Goal: Task Accomplishment & Management: Complete application form

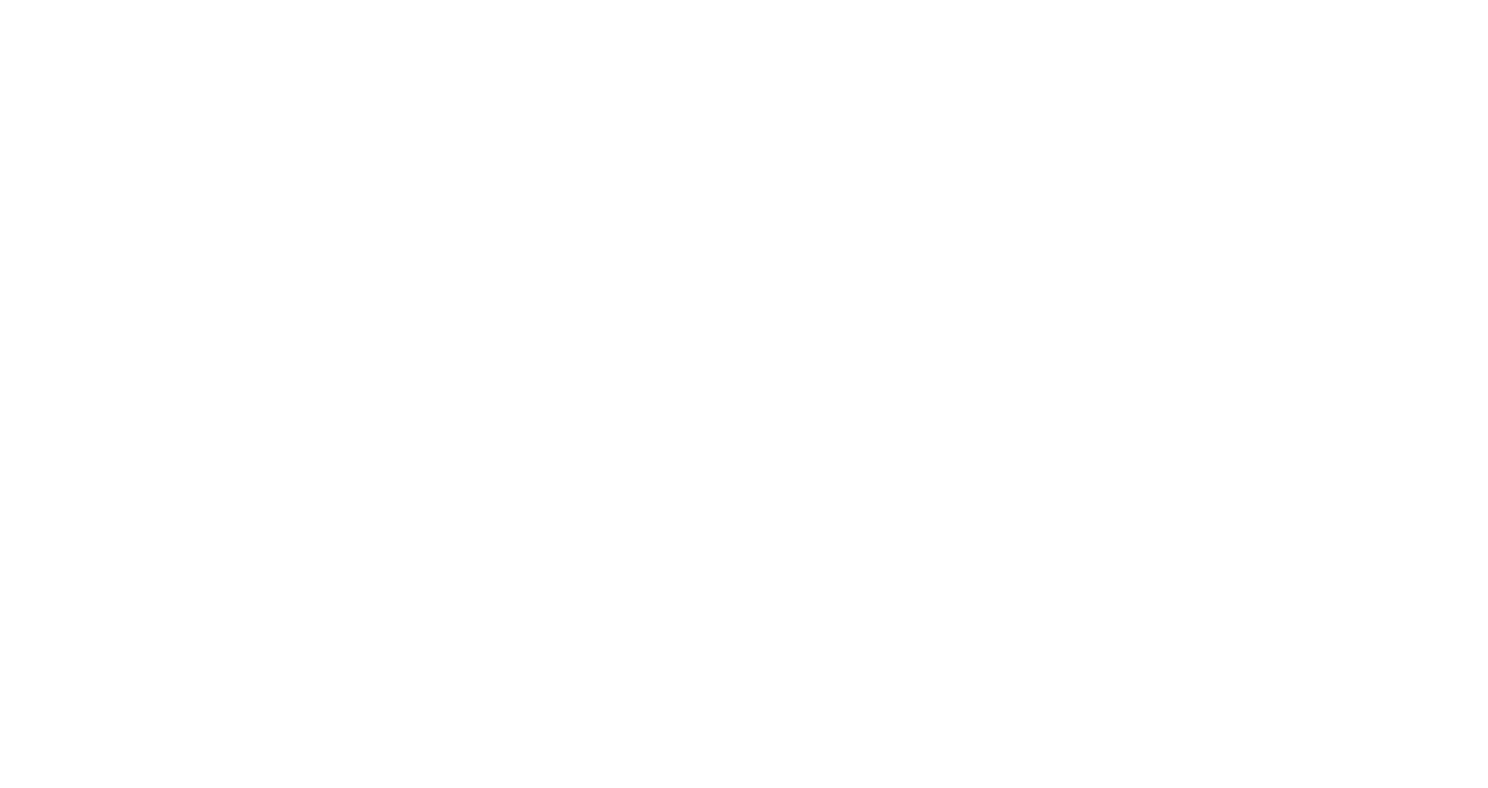
click at [0, 0] on html at bounding box center [0, 0] width 0 height 0
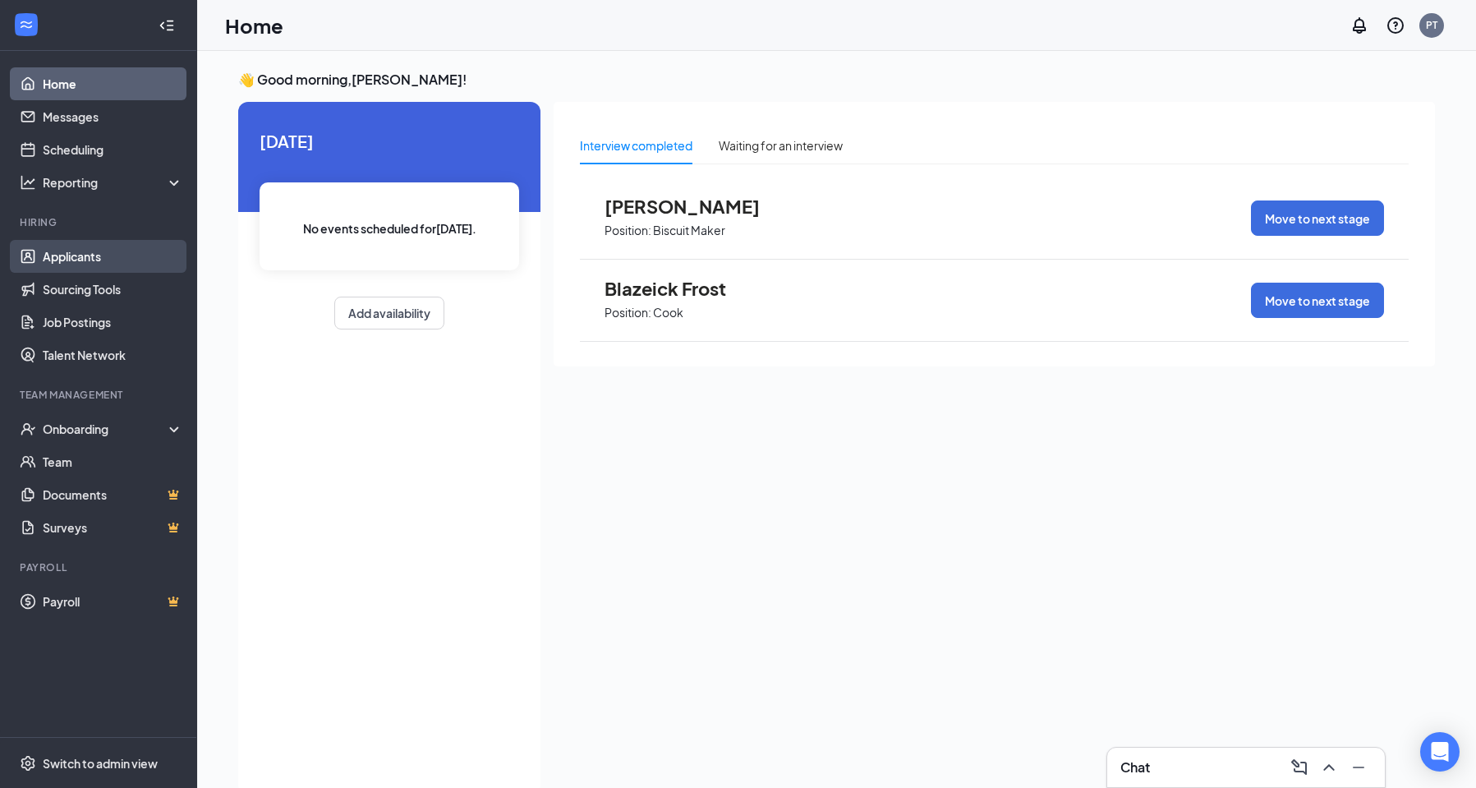
click at [66, 260] on link "Applicants" at bounding box center [113, 256] width 140 height 33
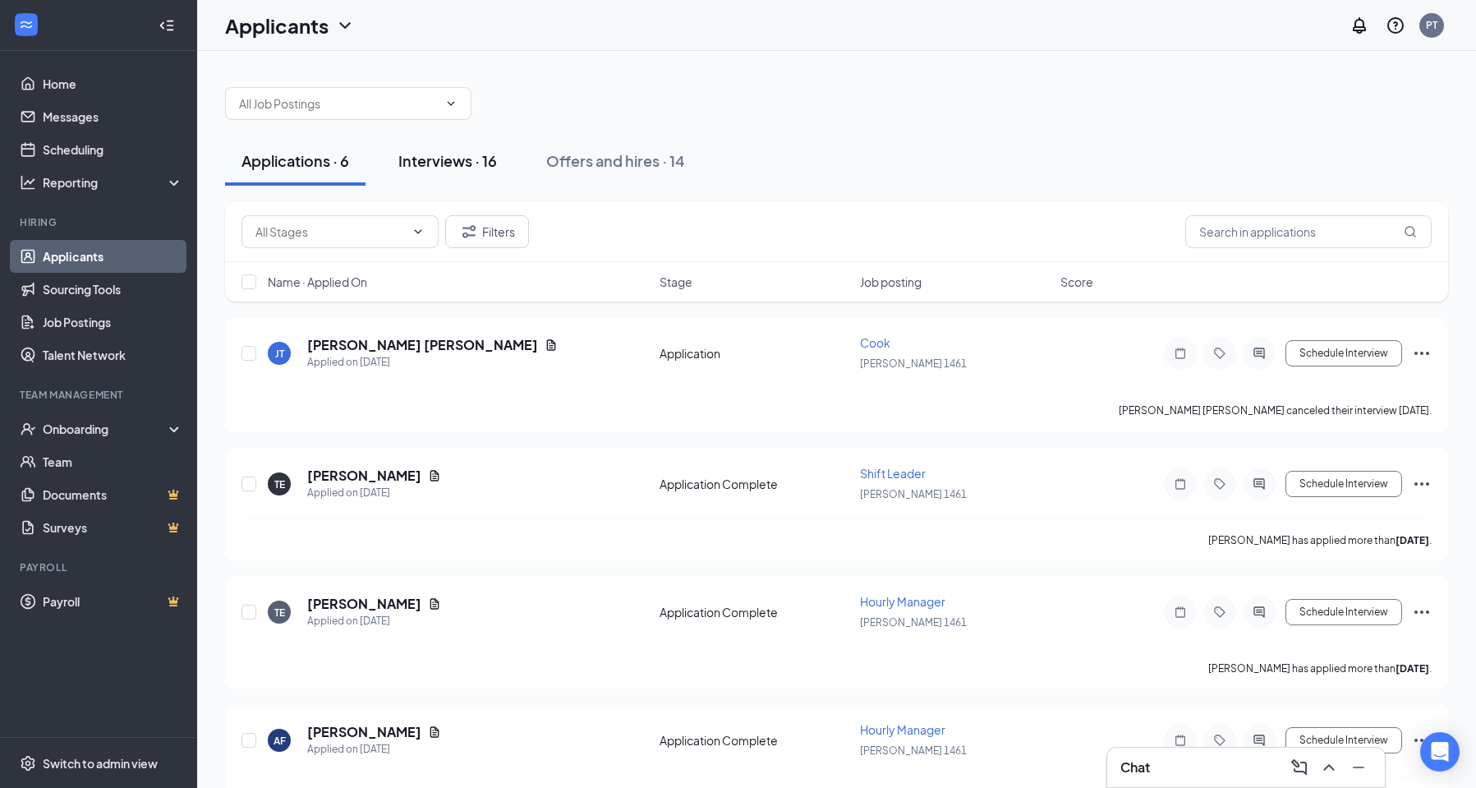
click at [453, 160] on div "Interviews · 16" at bounding box center [447, 160] width 99 height 21
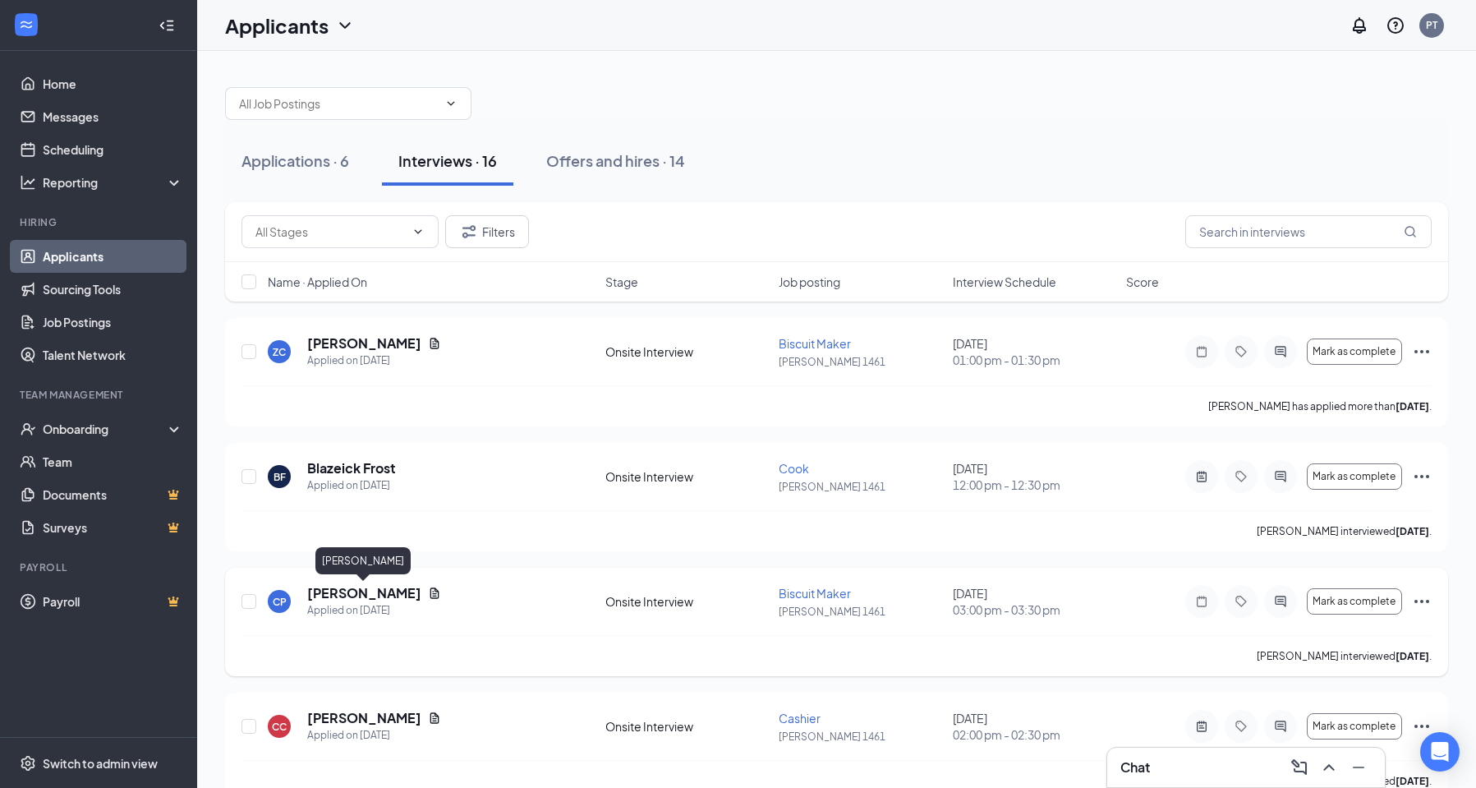
click at [380, 595] on h5 "[PERSON_NAME]" at bounding box center [364, 593] width 114 height 18
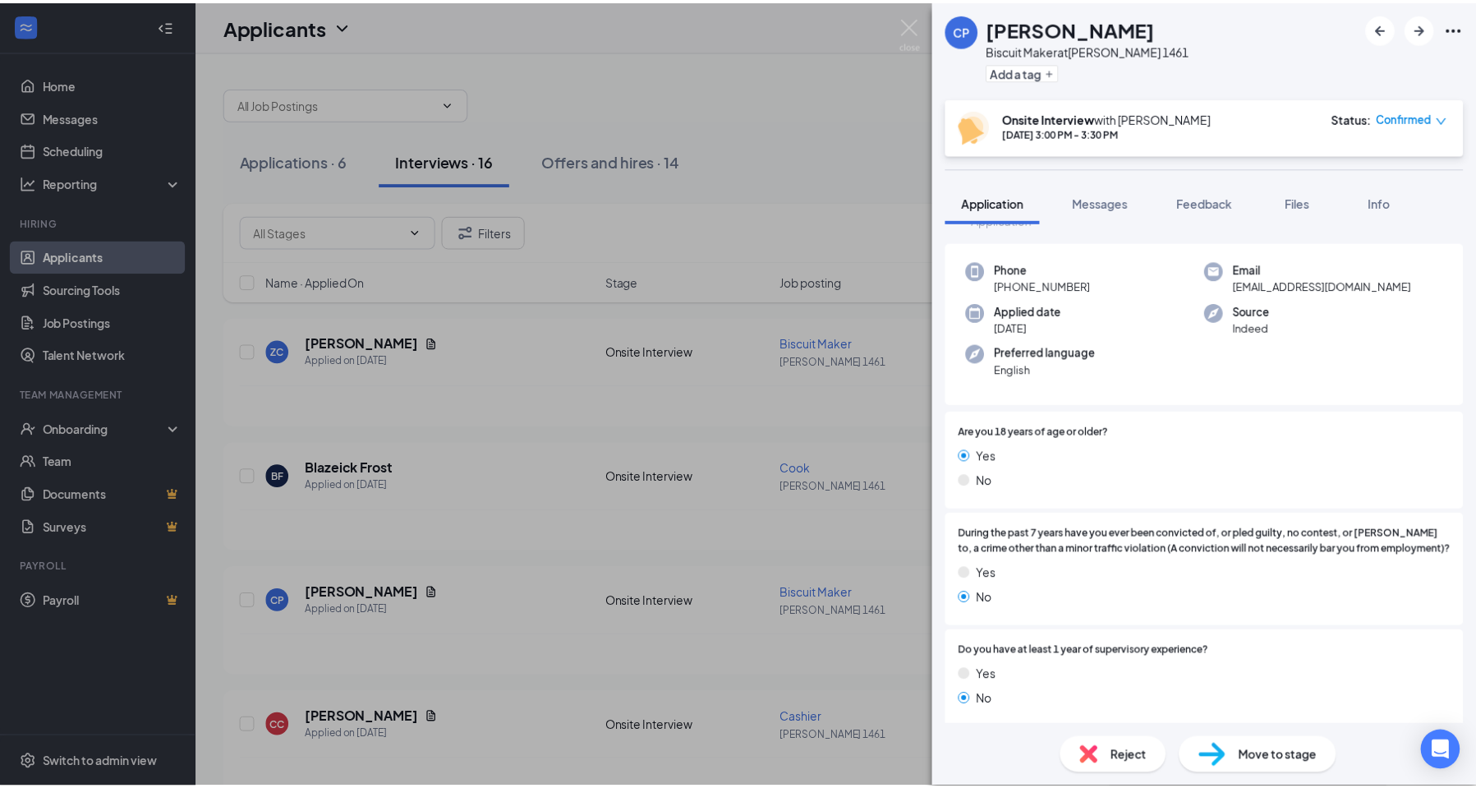
scroll to position [82, 0]
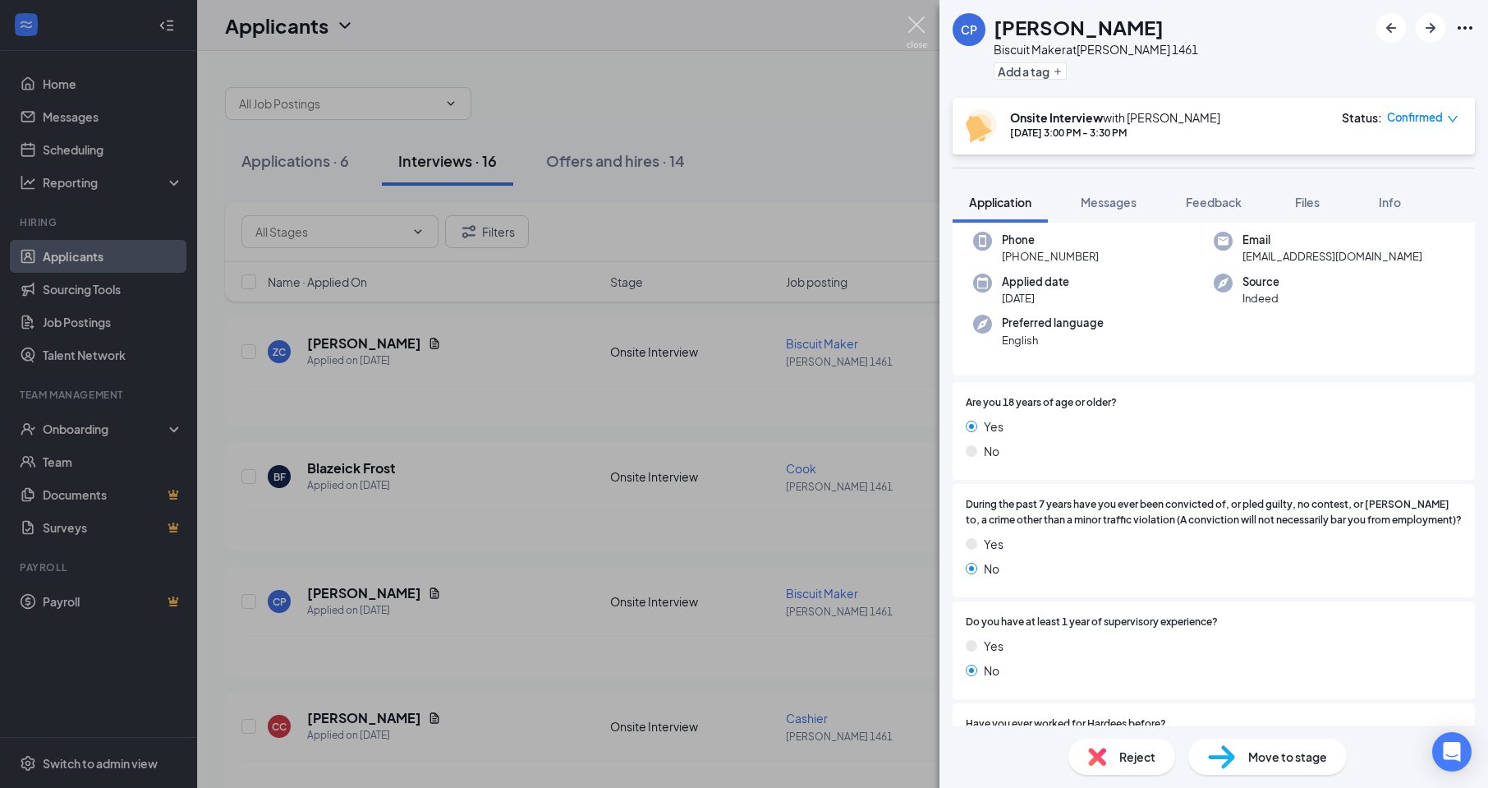
click at [911, 22] on img at bounding box center [917, 32] width 21 height 32
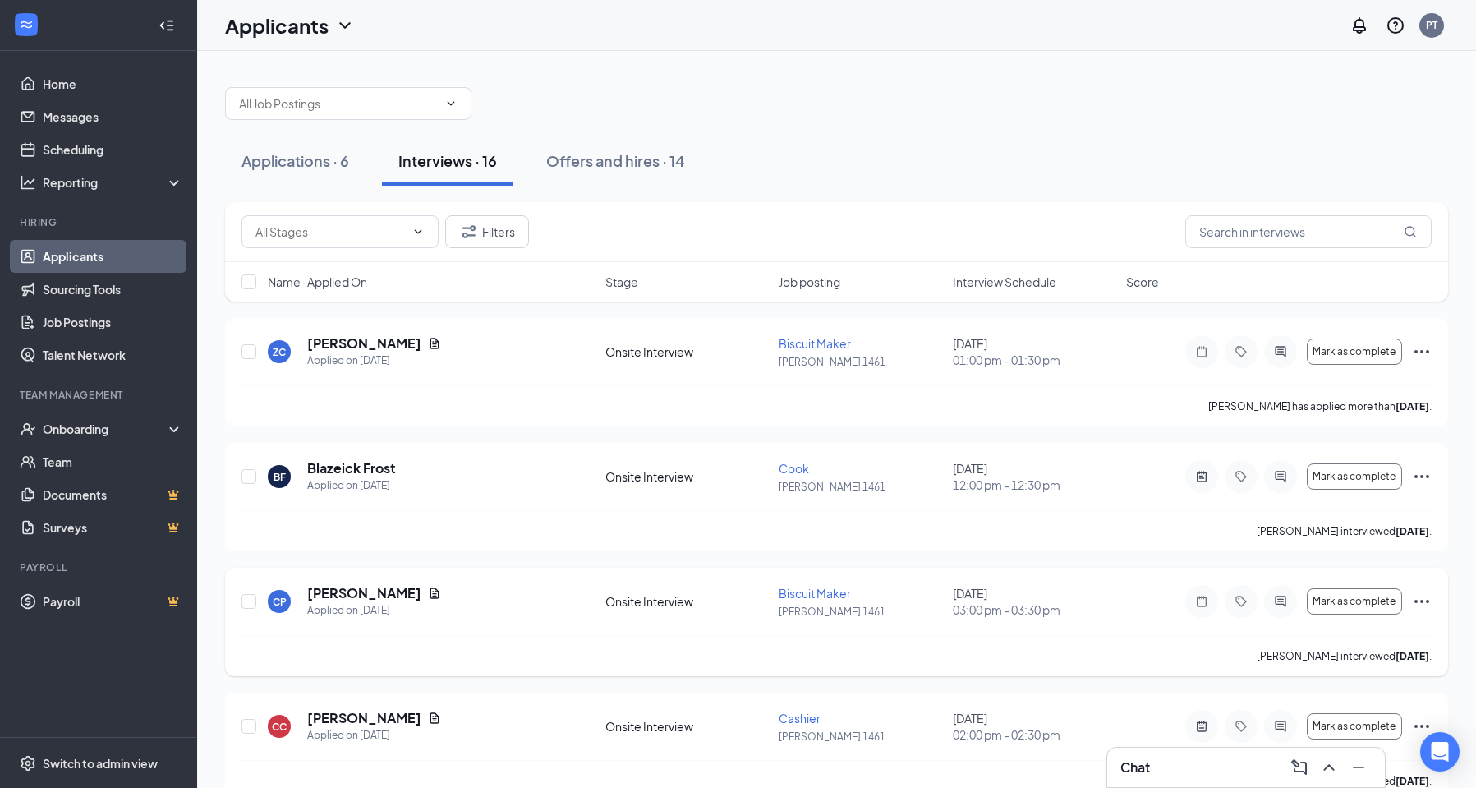
click at [1425, 601] on icon "Ellipses" at bounding box center [1422, 601] width 20 height 20
click at [1321, 637] on p "[PERSON_NAME] as hired" at bounding box center [1347, 636] width 141 height 16
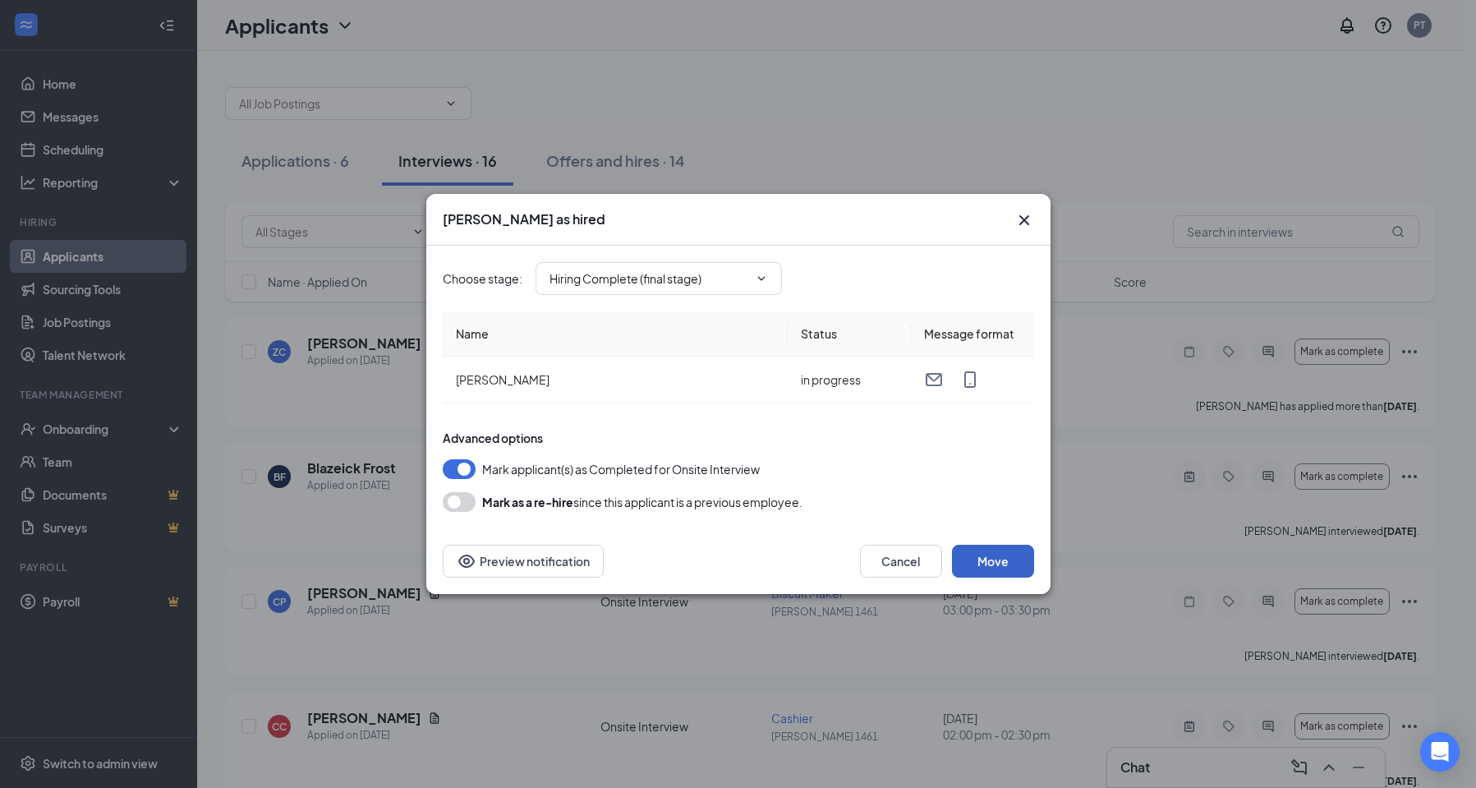
click at [1004, 562] on button "Move" at bounding box center [993, 561] width 82 height 33
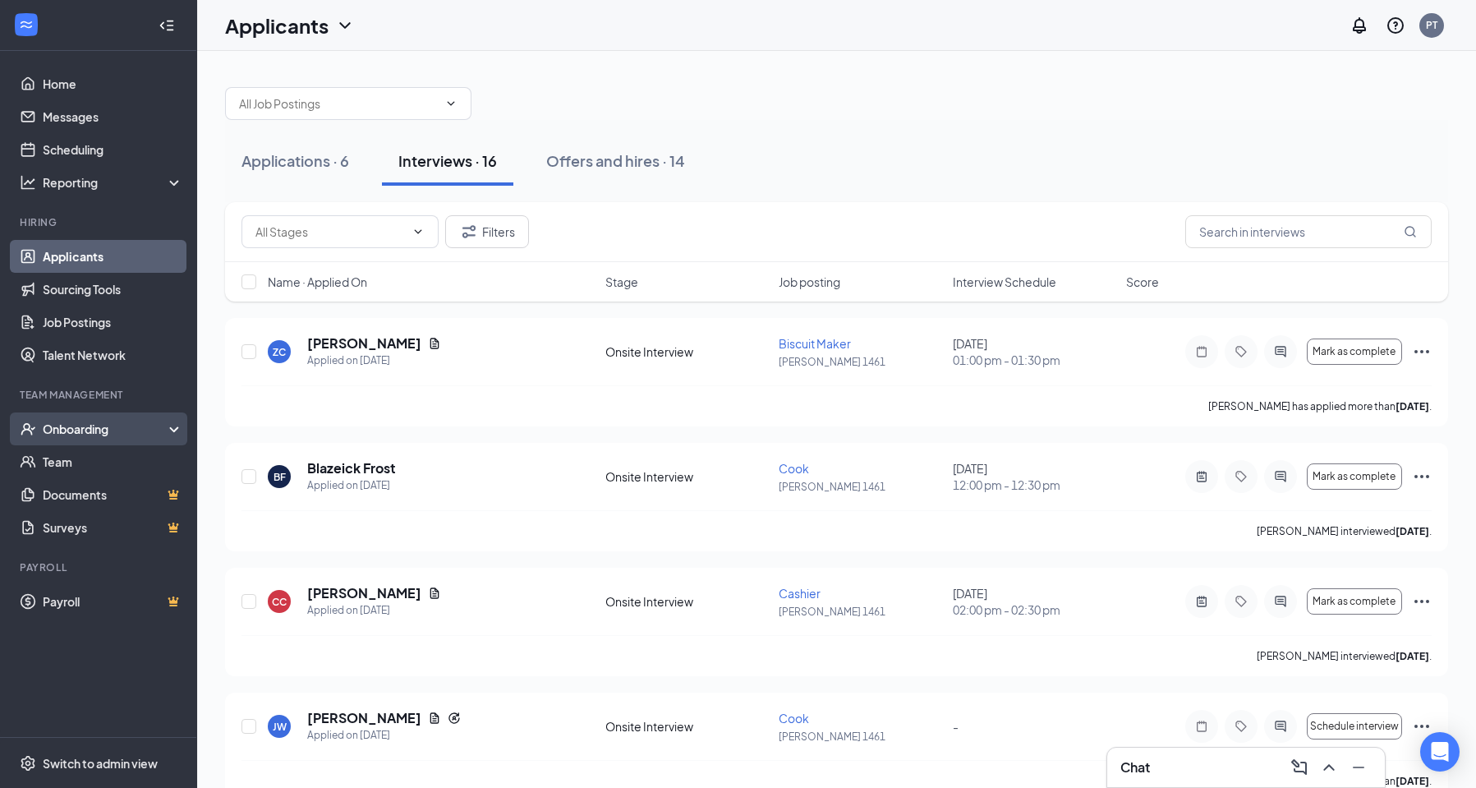
click at [73, 428] on div "Onboarding" at bounding box center [106, 429] width 127 height 16
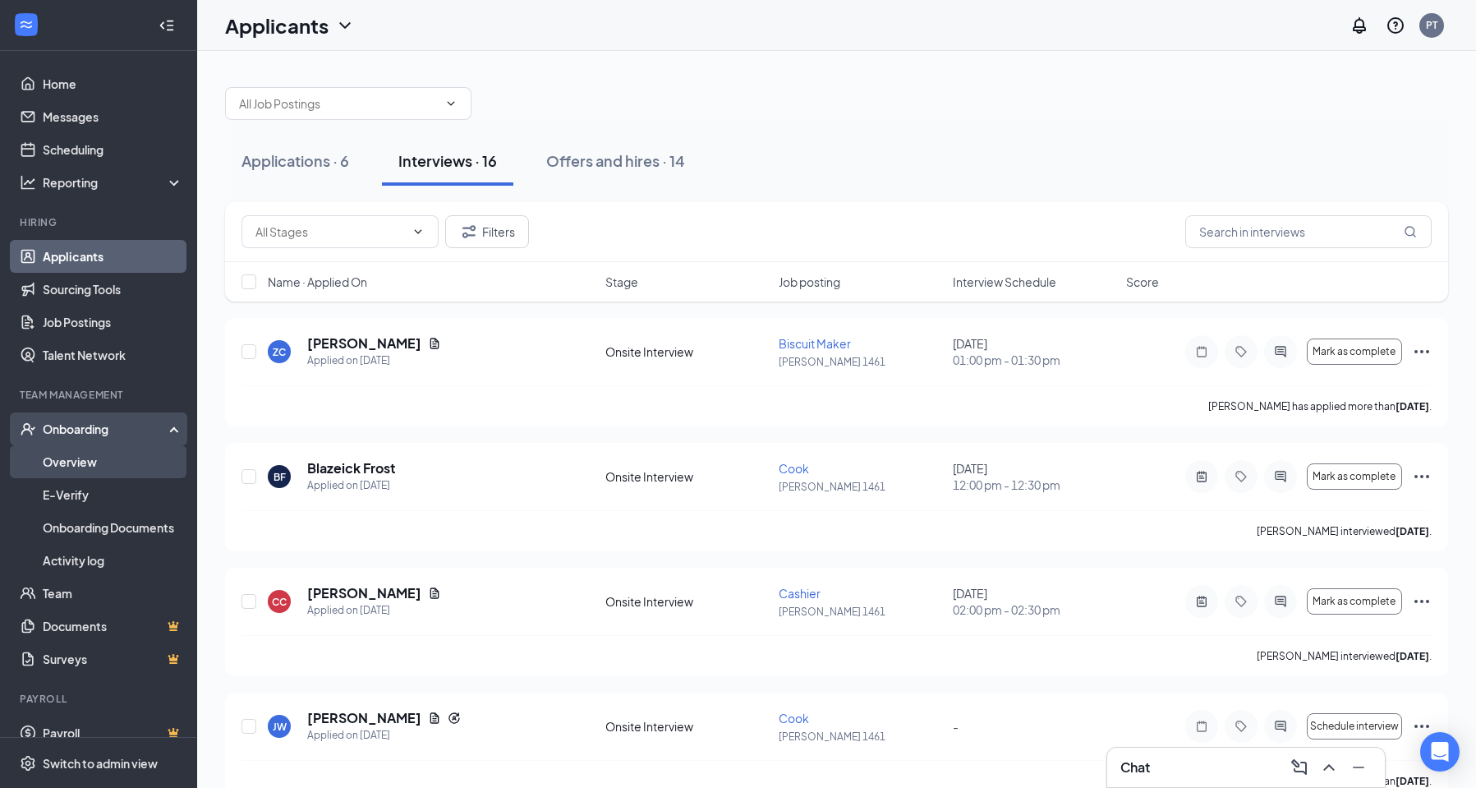
click at [78, 458] on link "Overview" at bounding box center [113, 461] width 140 height 33
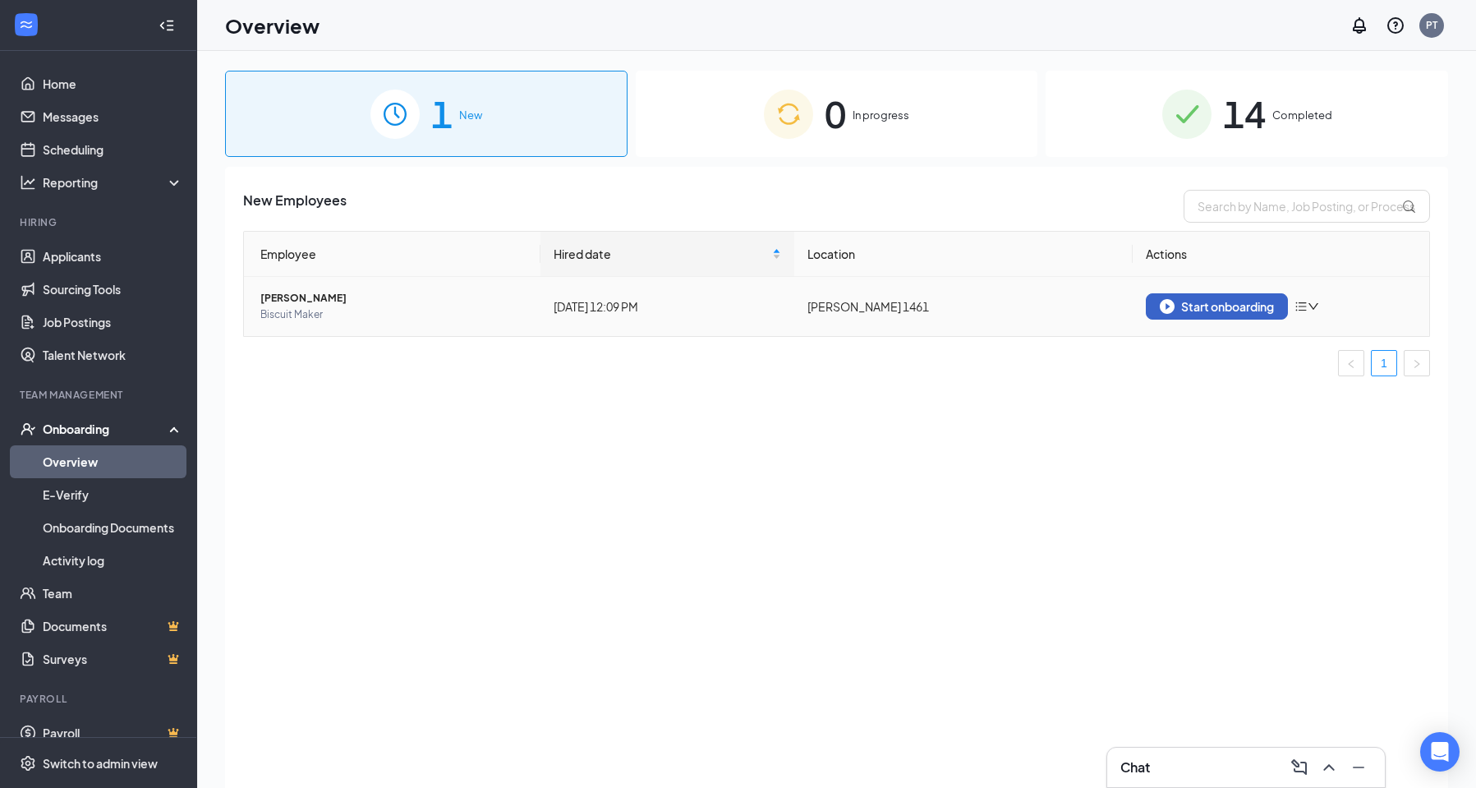
click at [1218, 303] on div "Start onboarding" at bounding box center [1217, 306] width 114 height 15
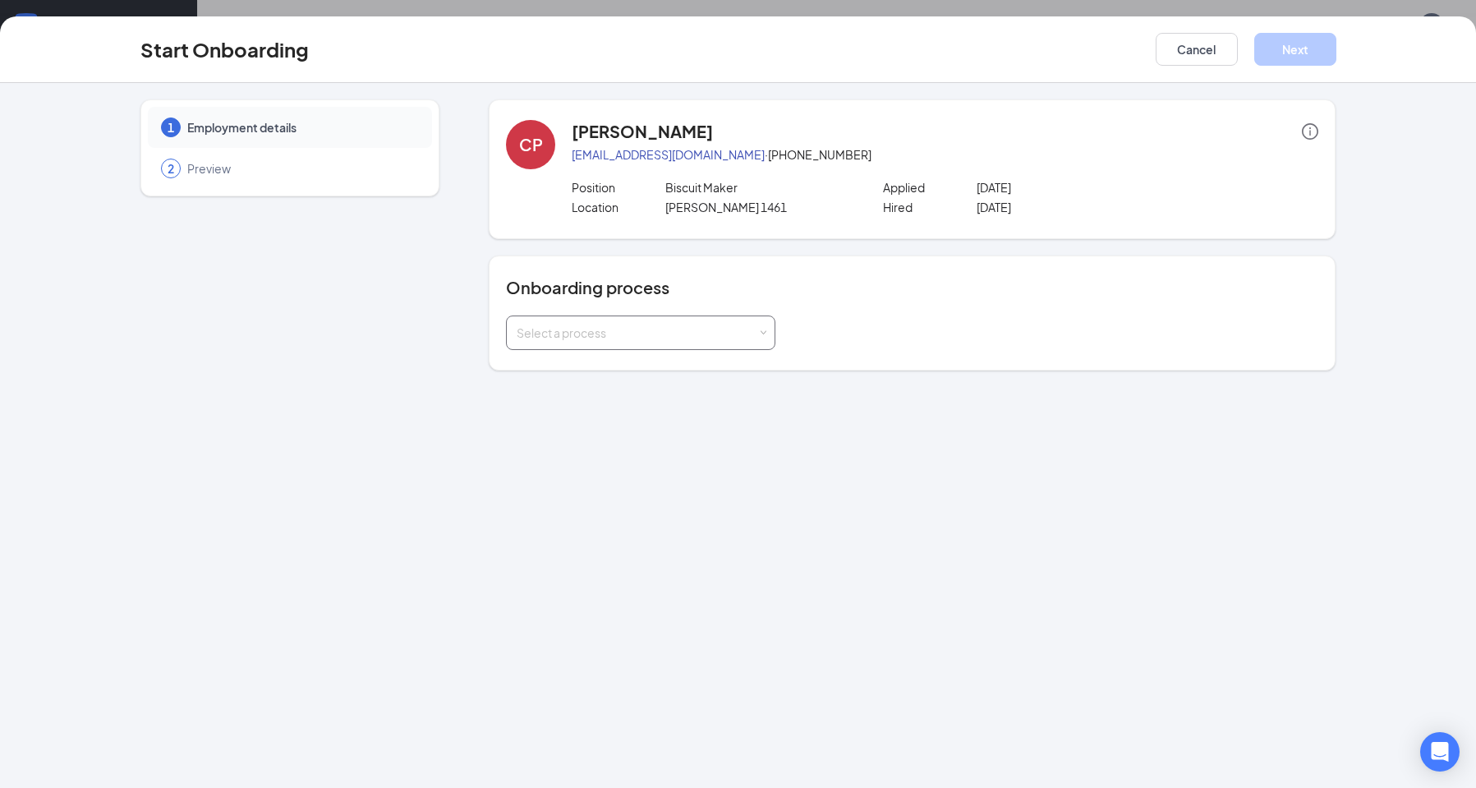
click at [764, 330] on span at bounding box center [763, 332] width 7 height 7
click at [658, 428] on li "[PERSON_NAME] Onboarding" at bounding box center [640, 427] width 269 height 30
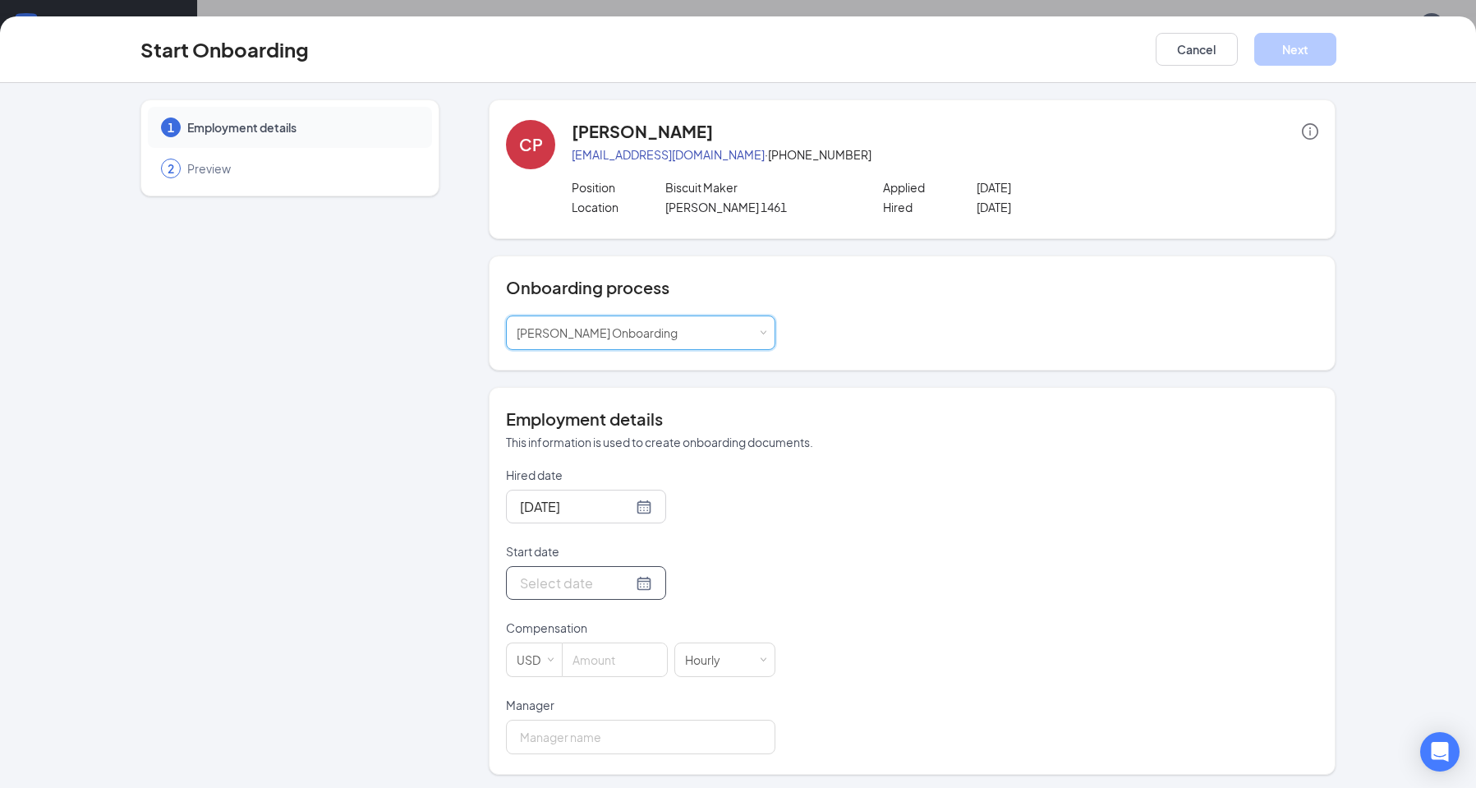
click at [620, 583] on div at bounding box center [586, 583] width 132 height 21
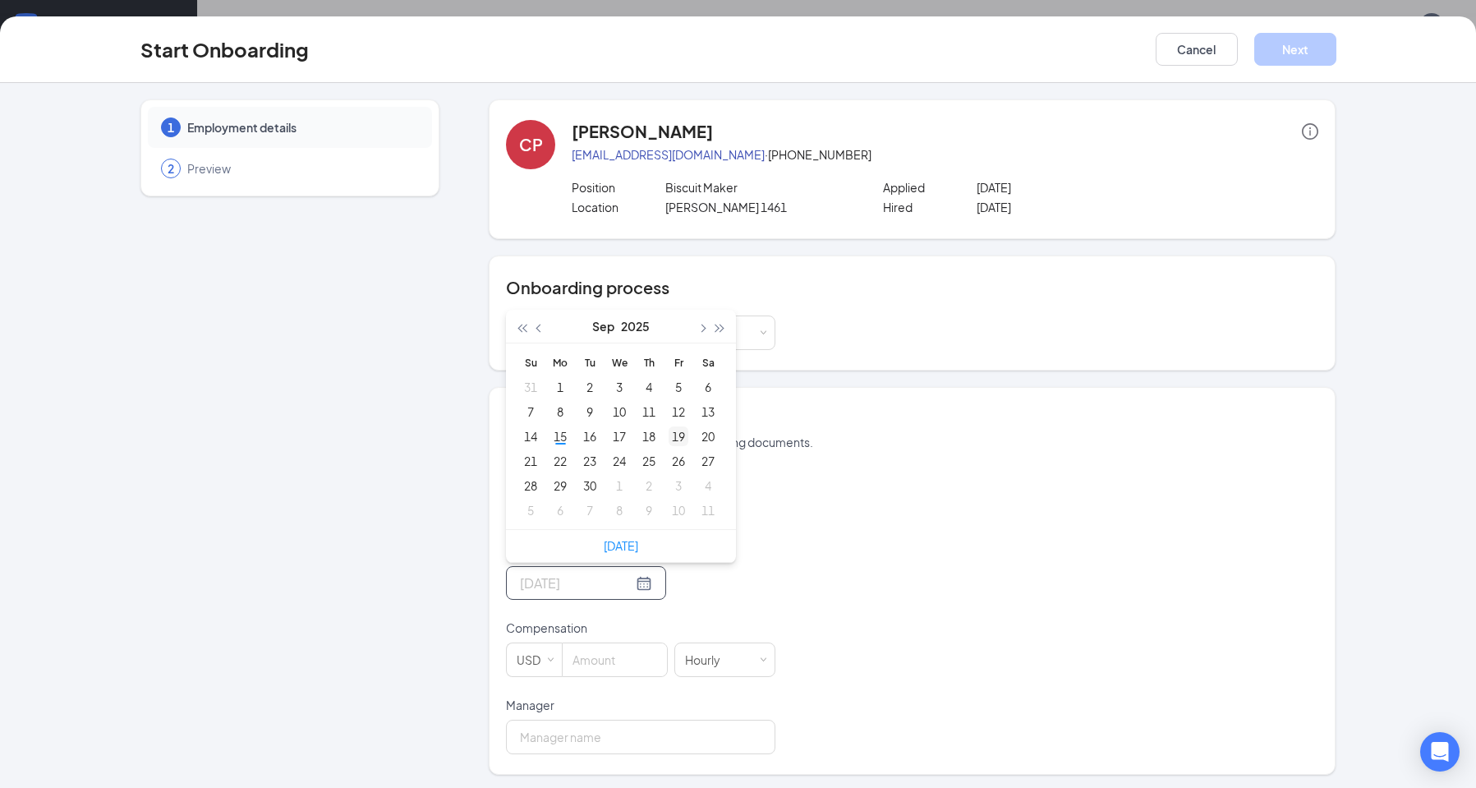
type input "[DATE]"
click at [674, 436] on div "19" at bounding box center [679, 436] width 20 height 20
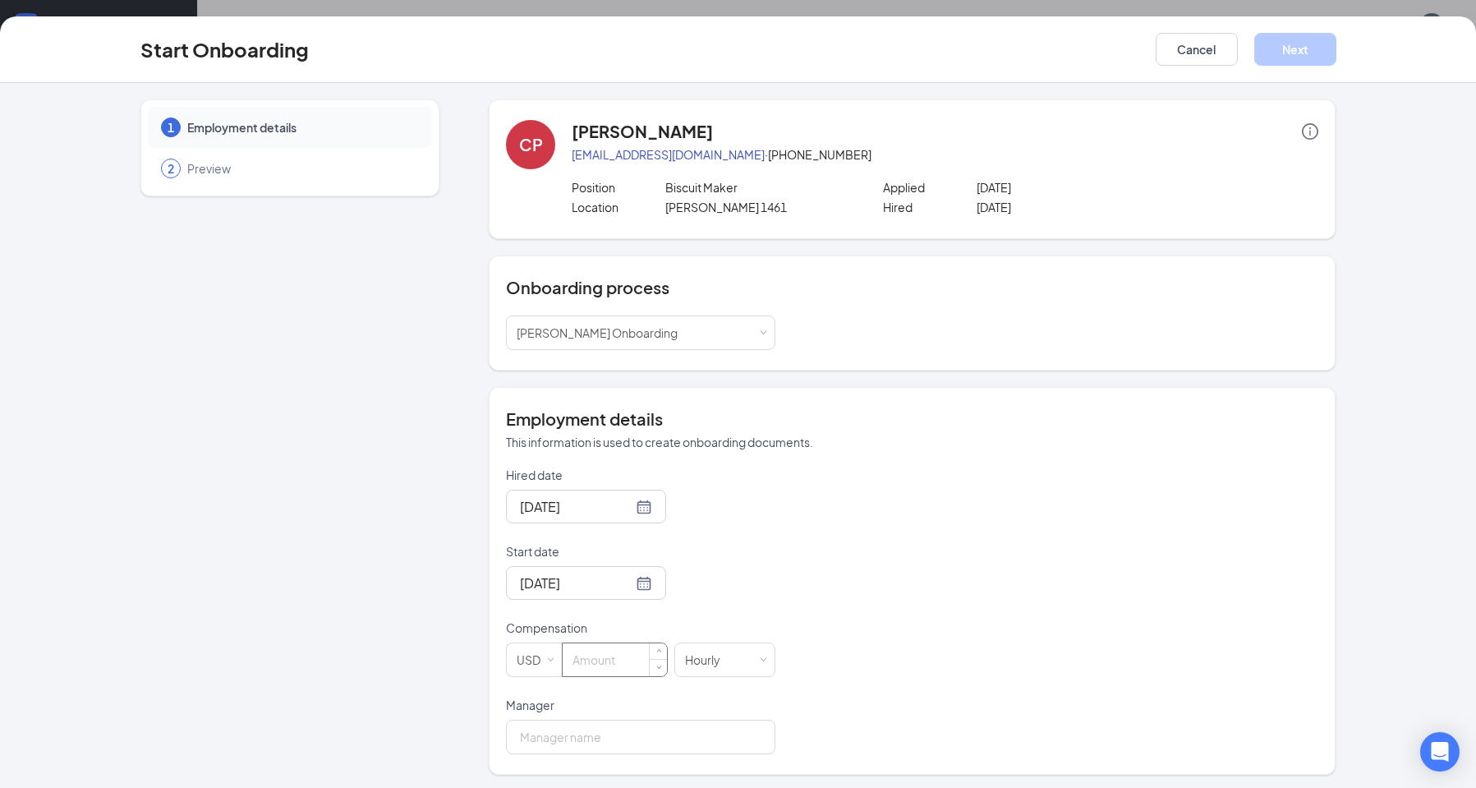
click at [578, 659] on input at bounding box center [615, 659] width 104 height 33
type input "10.5"
click at [559, 742] on input "Manager" at bounding box center [640, 737] width 269 height 35
type input "[PERSON_NAME]"
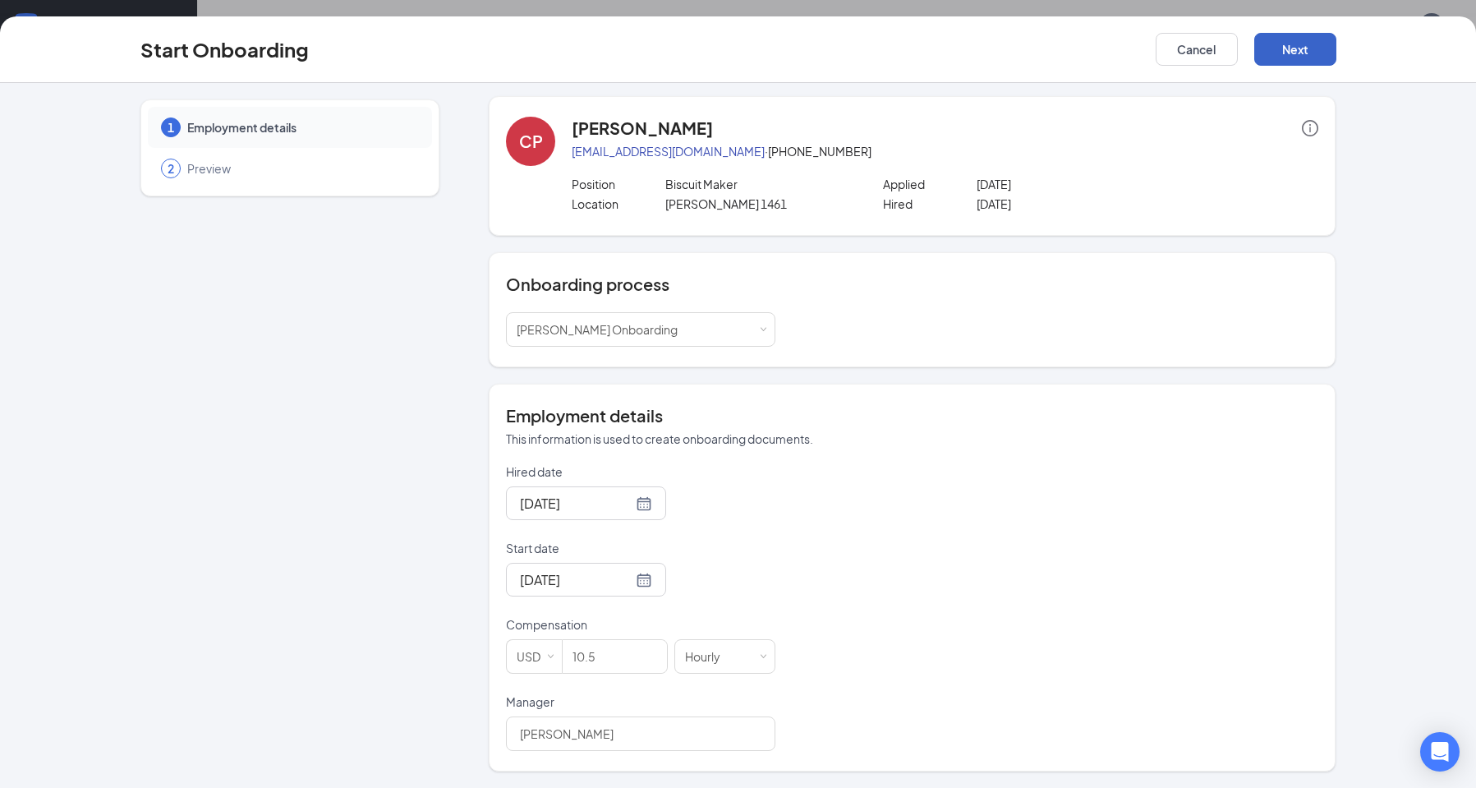
click at [1291, 49] on button "Next" at bounding box center [1295, 49] width 82 height 33
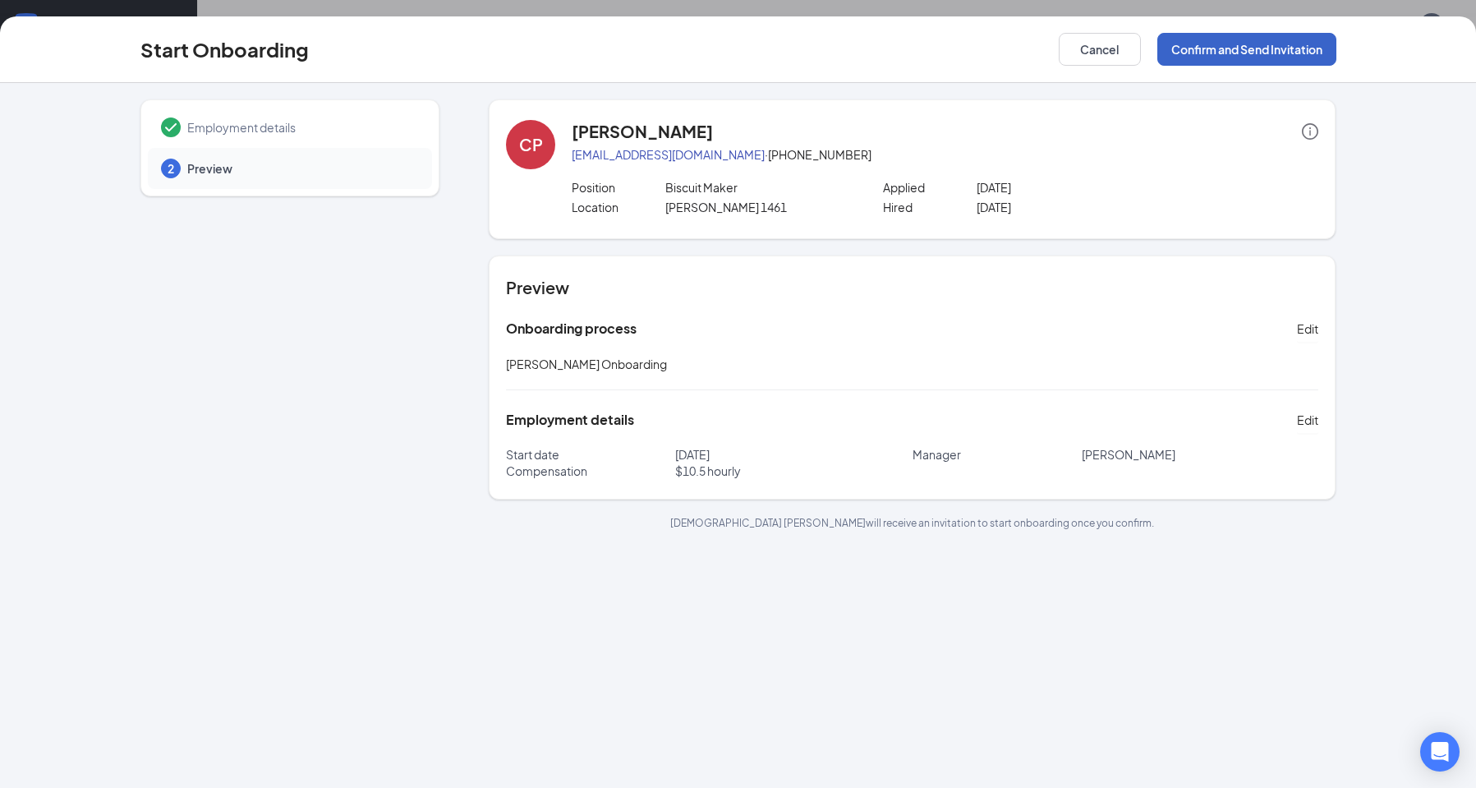
click at [1291, 49] on button "Confirm and Send Invitation" at bounding box center [1246, 49] width 179 height 33
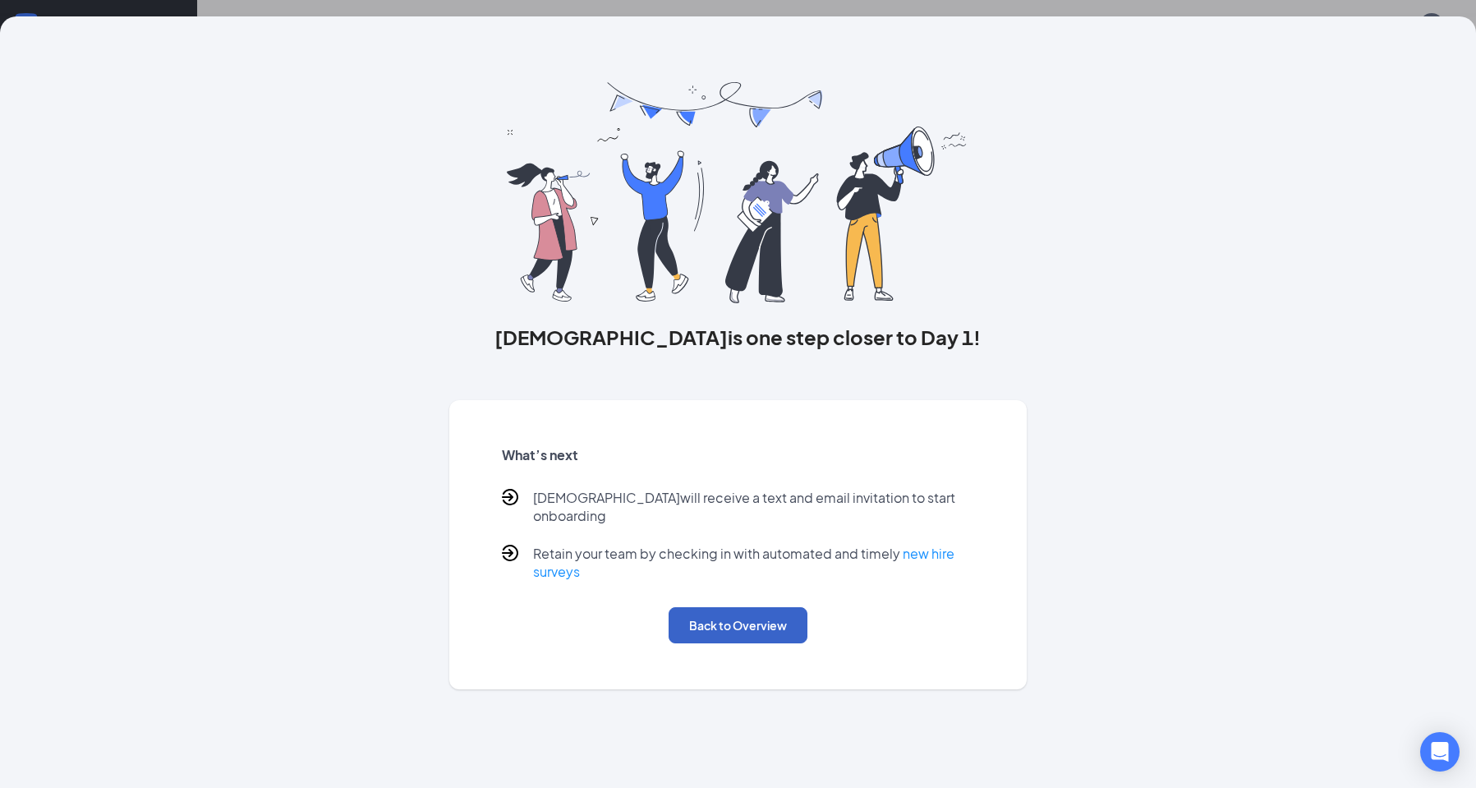
click at [719, 607] on button "Back to Overview" at bounding box center [738, 625] width 139 height 36
